Goal: Obtain resource: Obtain resource

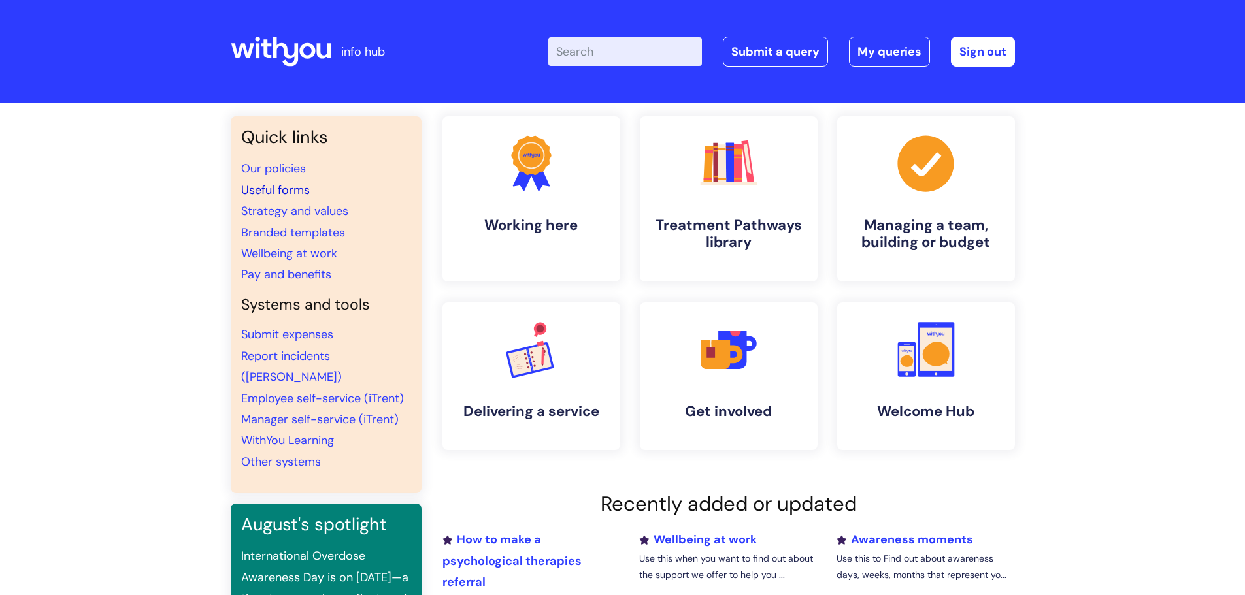
click at [256, 189] on link "Useful forms" at bounding box center [275, 190] width 69 height 16
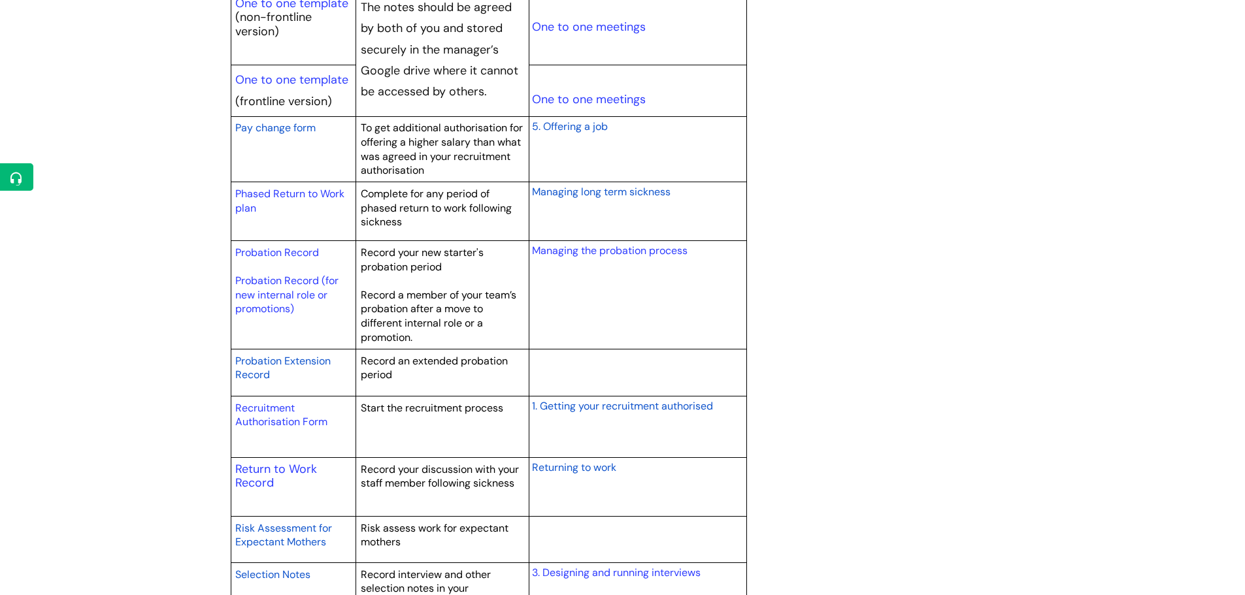
scroll to position [1699, 0]
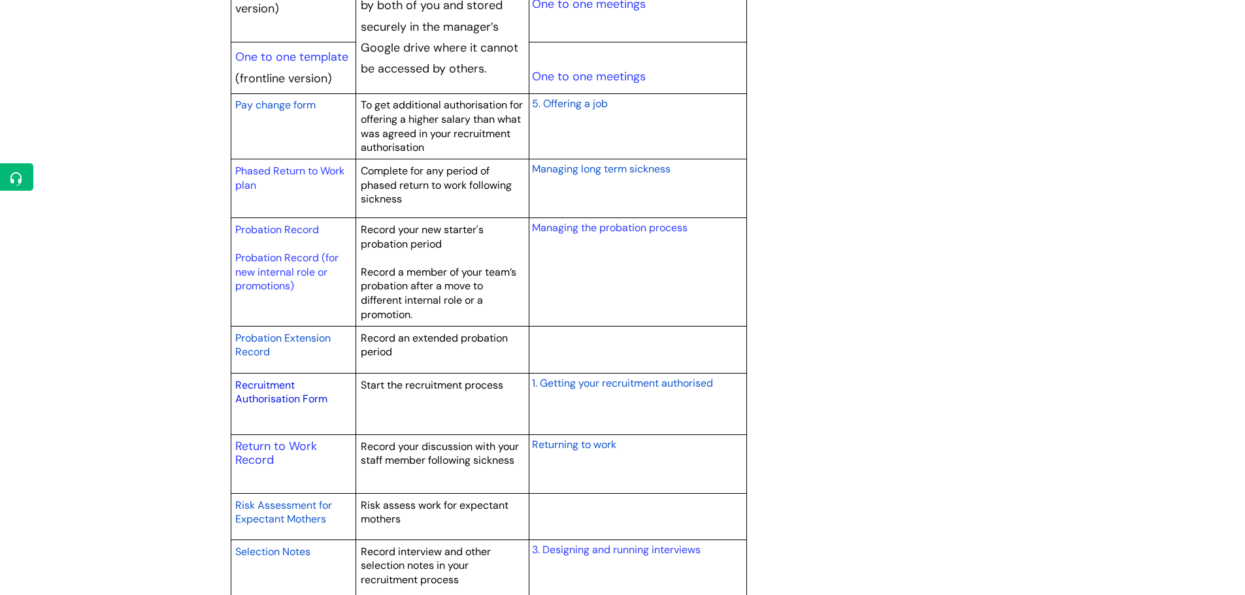
click at [271, 387] on link "Recruitment Authorisation Form" at bounding box center [281, 392] width 92 height 28
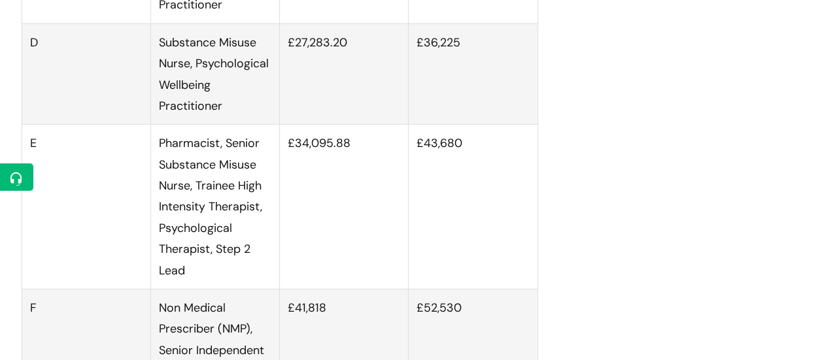
scroll to position [1764, 0]
